Goal: Navigation & Orientation: Find specific page/section

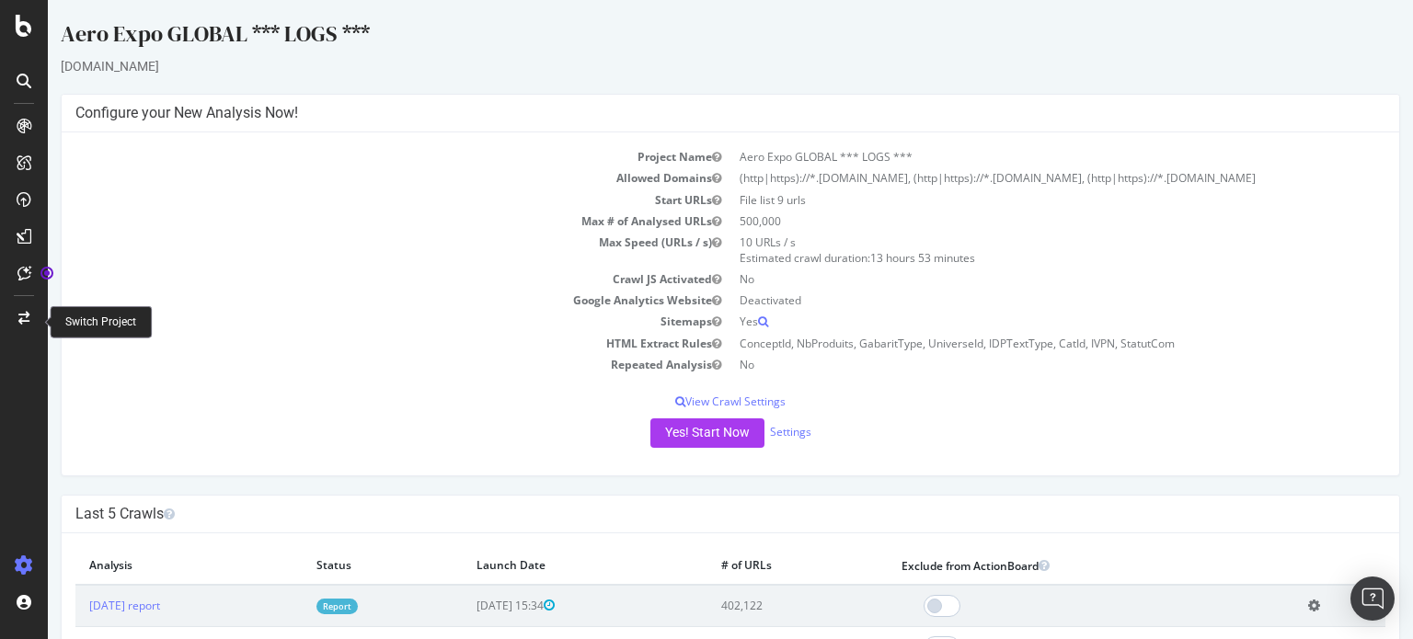
click at [18, 325] on div at bounding box center [24, 318] width 44 height 29
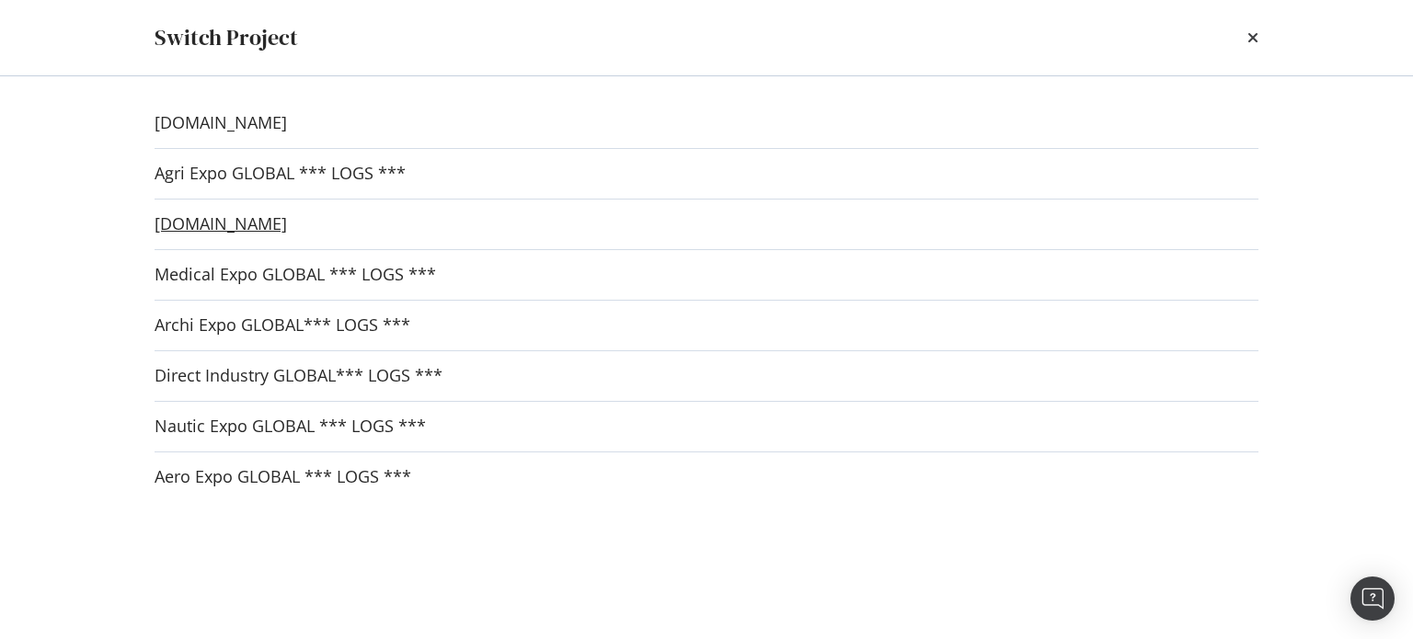
click at [246, 223] on link "[DOMAIN_NAME]" at bounding box center [221, 223] width 132 height 19
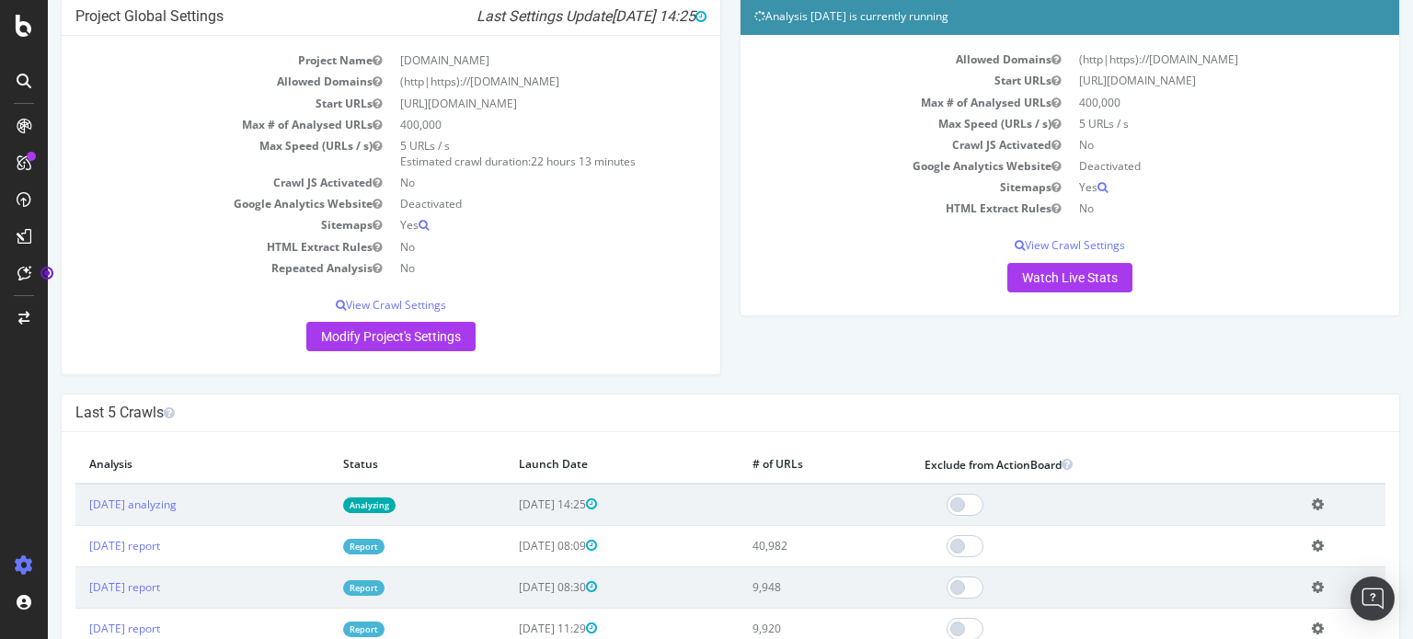
scroll to position [184, 0]
